Goal: Check status

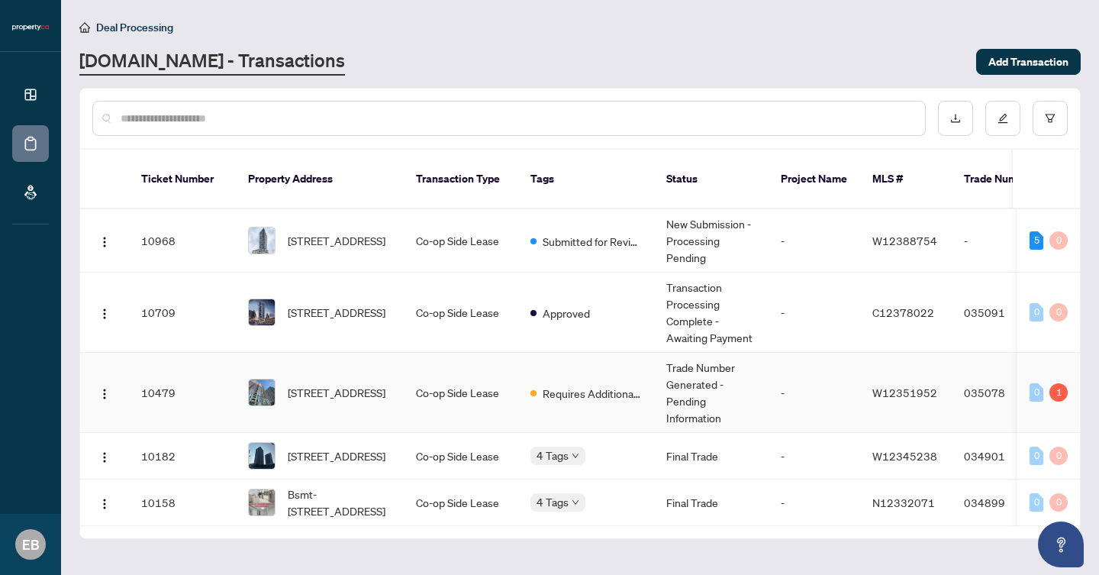
click at [593, 385] on span "Requires Additional Docs" at bounding box center [592, 393] width 99 height 17
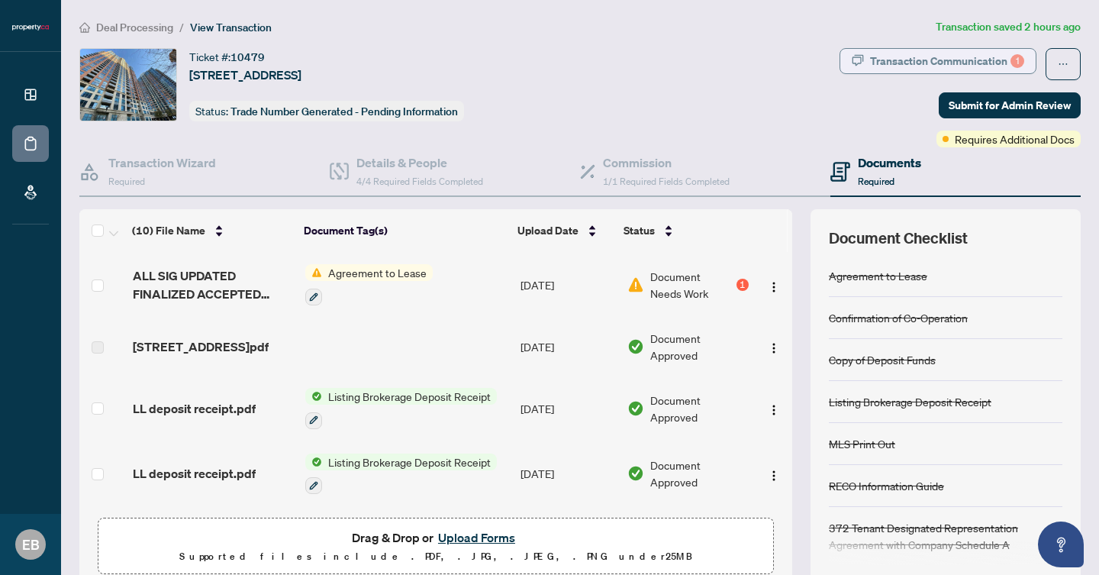
click at [911, 58] on div "Transaction Communication 1" at bounding box center [947, 61] width 154 height 24
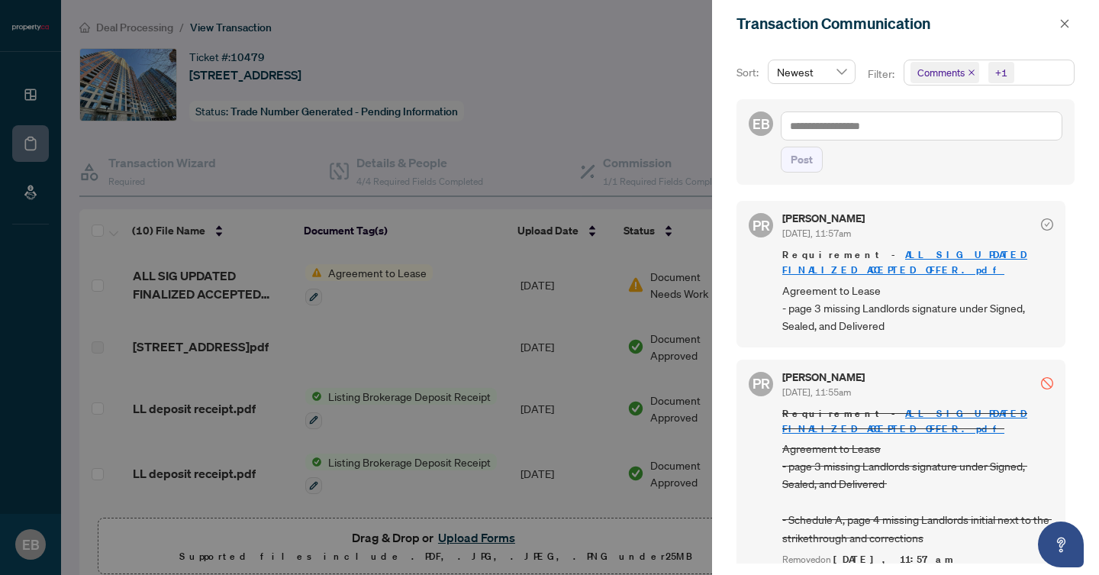
scroll to position [3, 0]
